Goal: Check status: Check status

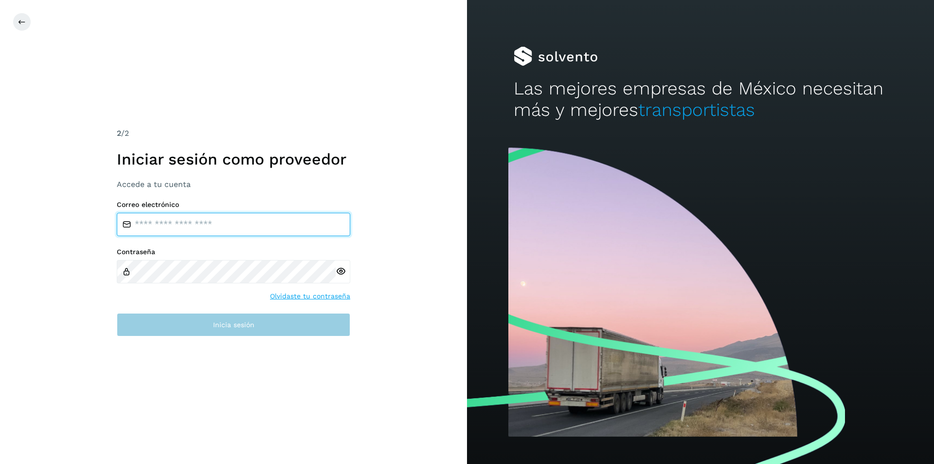
type input "**********"
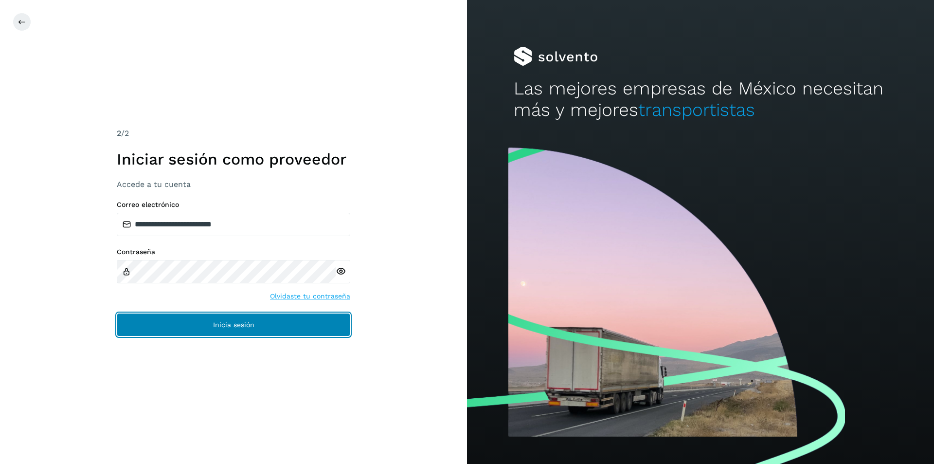
click at [194, 323] on button "Inicia sesión" at bounding box center [233, 324] width 233 height 23
click at [246, 323] on span "Inicia sesión" at bounding box center [233, 324] width 41 height 7
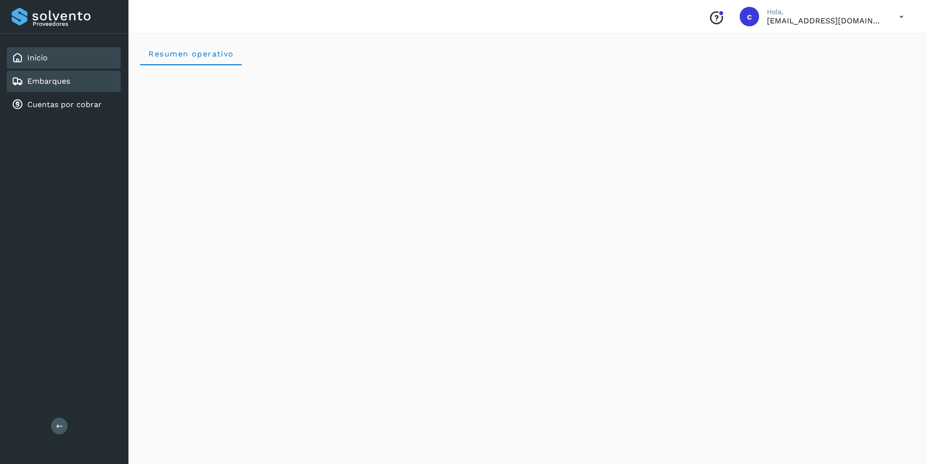
click at [45, 83] on link "Embarques" at bounding box center [48, 80] width 43 height 9
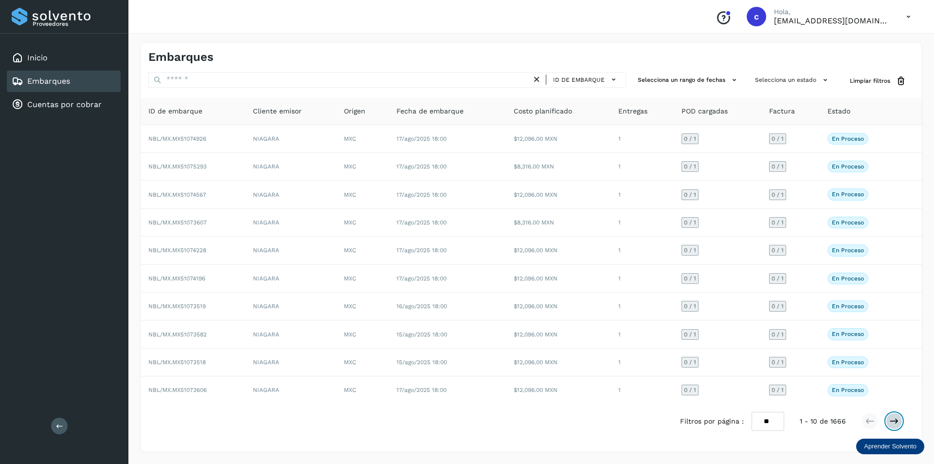
click at [893, 421] on icon at bounding box center [894, 421] width 10 height 10
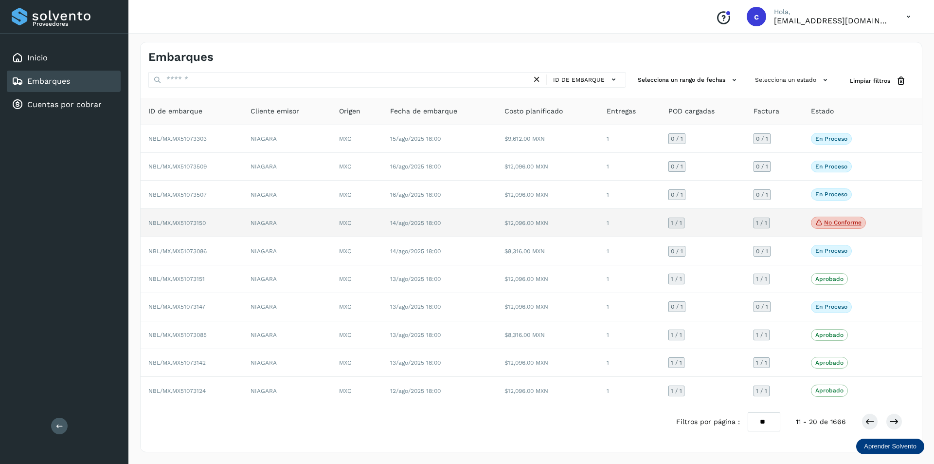
click at [839, 221] on p "No conforme" at bounding box center [842, 222] width 37 height 7
